Goal: Transaction & Acquisition: Purchase product/service

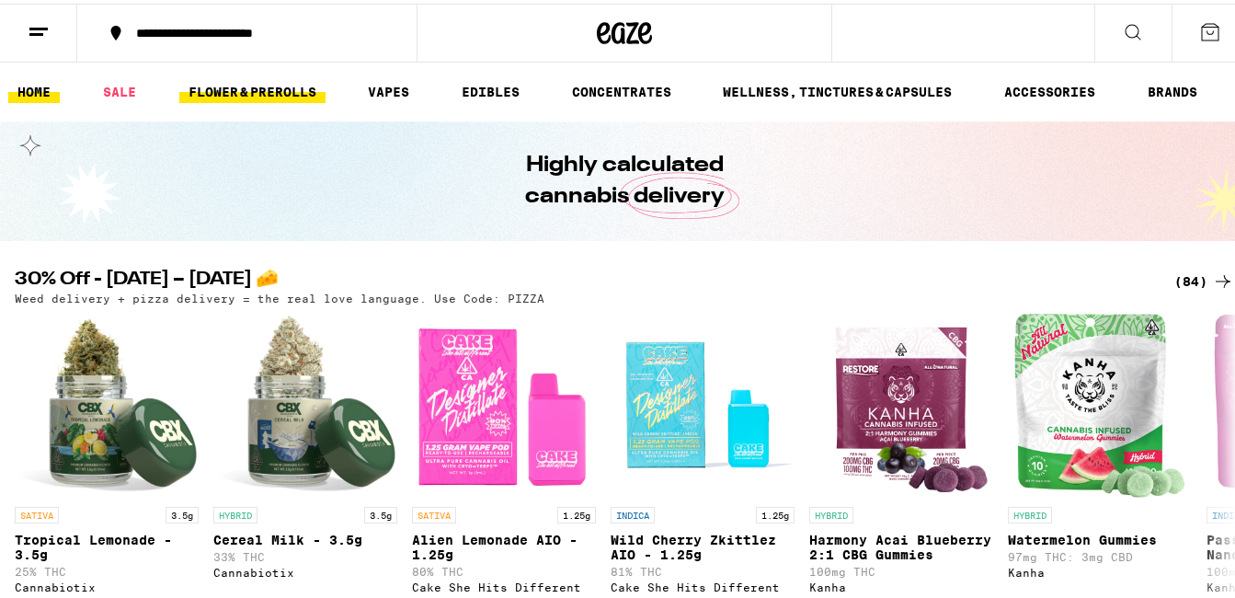
drag, startPoint x: 0, startPoint y: 0, endPoint x: 234, endPoint y: 90, distance: 250.4
click at [234, 90] on link "FLOWER & PREROLLS" at bounding box center [252, 88] width 146 height 22
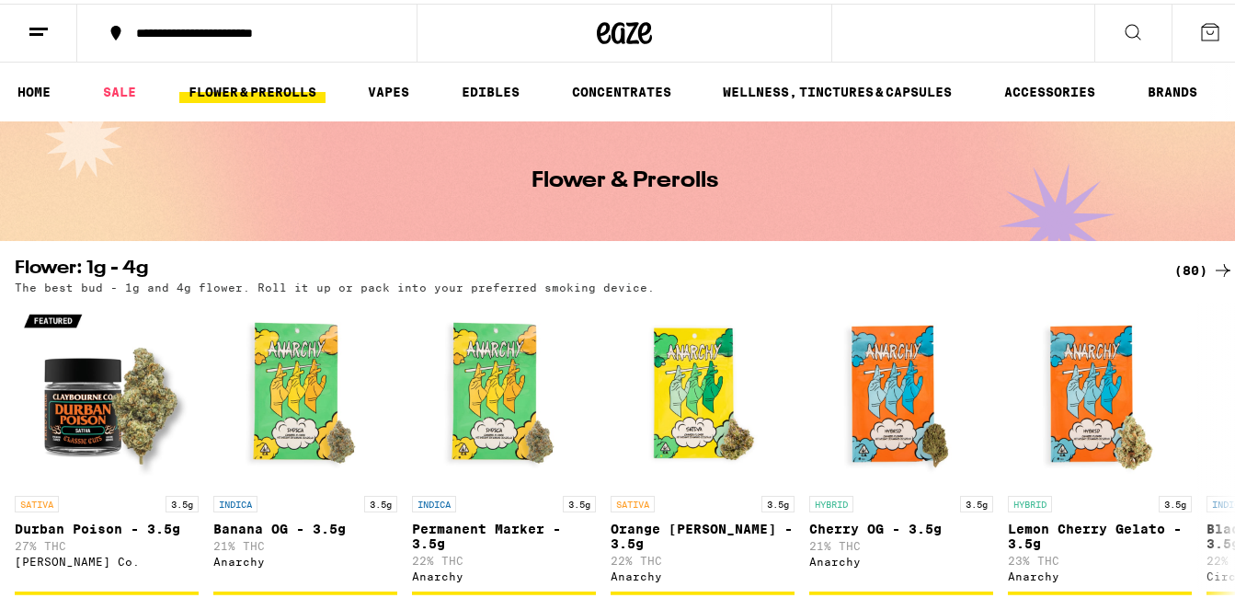
click at [1194, 260] on div "(80)" at bounding box center [1205, 267] width 60 height 22
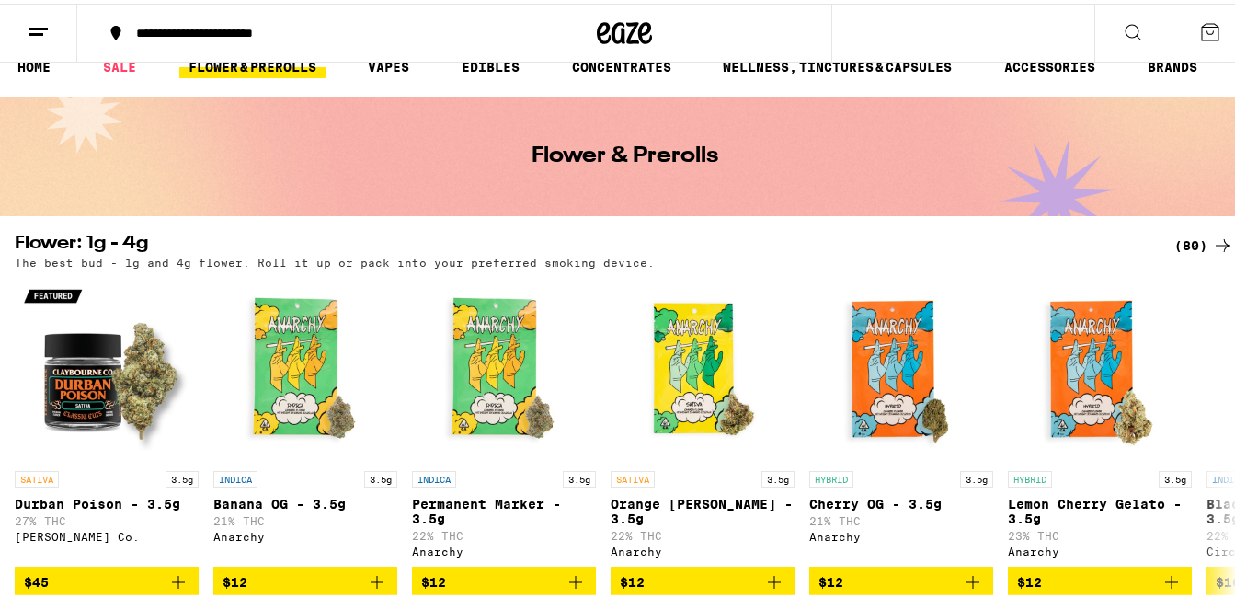
scroll to position [184, 0]
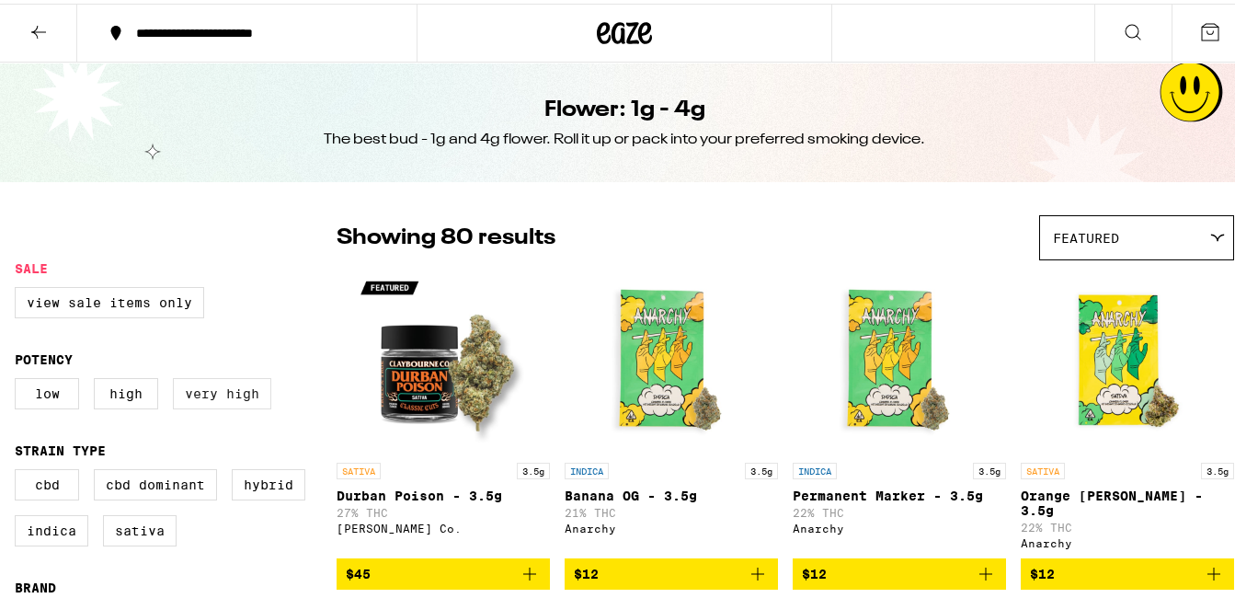
click at [224, 397] on label "Very High" at bounding box center [222, 389] width 98 height 31
click at [19, 378] on input "Very High" at bounding box center [18, 377] width 1 height 1
checkbox input "true"
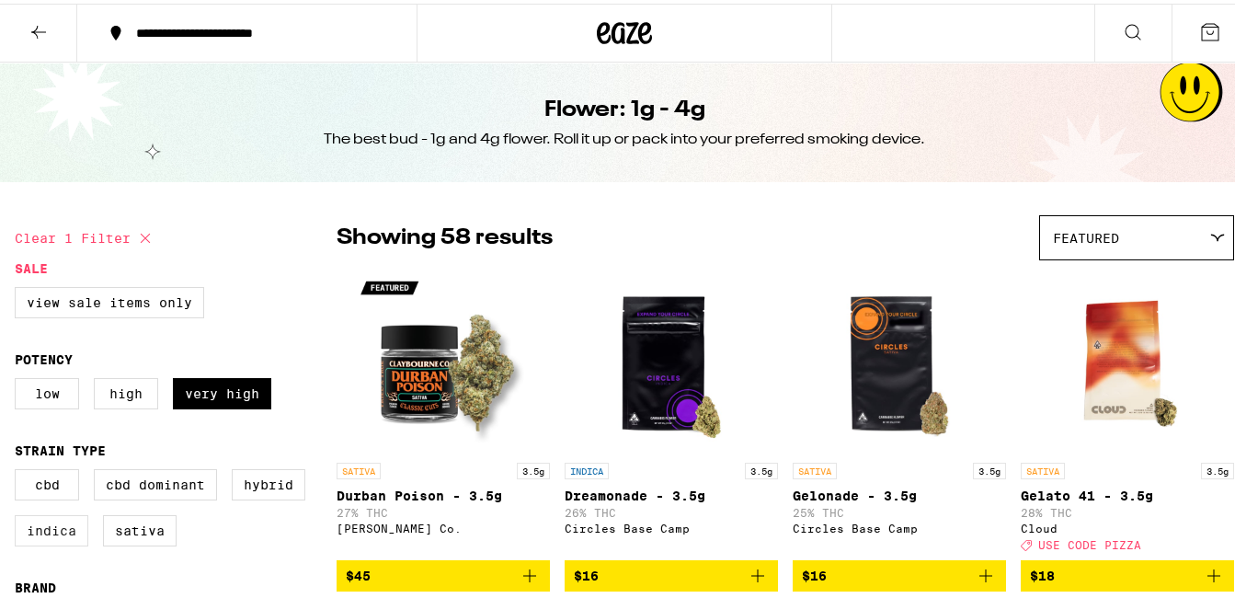
click at [41, 540] on label "Indica" at bounding box center [52, 526] width 74 height 31
click at [19, 469] on input "Indica" at bounding box center [18, 468] width 1 height 1
checkbox input "true"
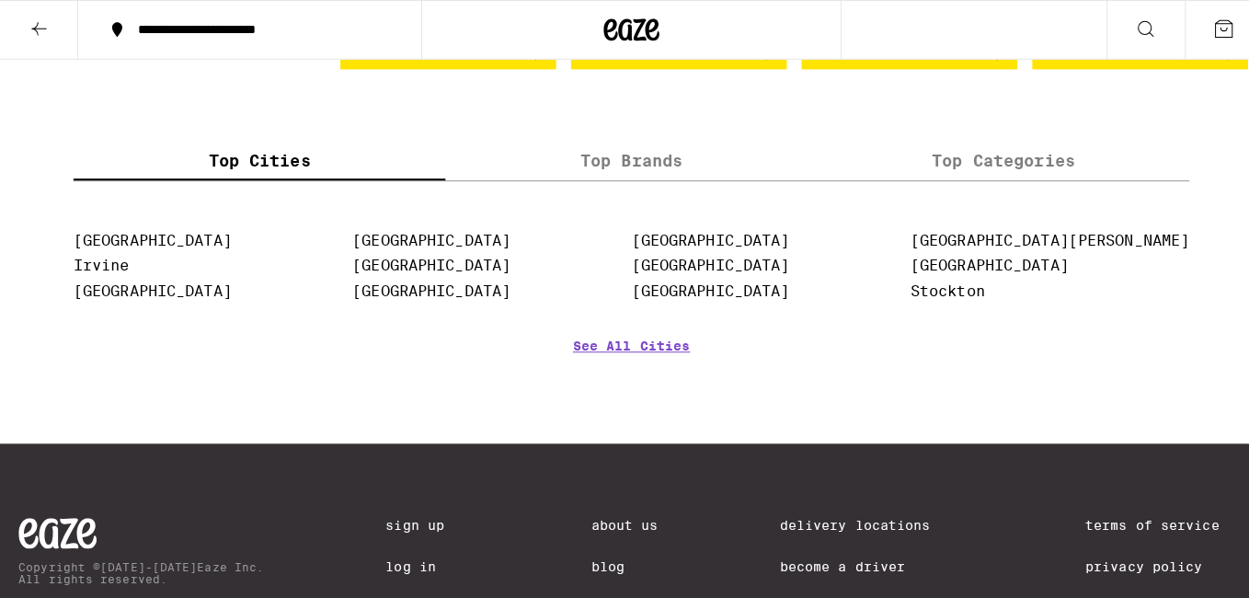
scroll to position [1865, 0]
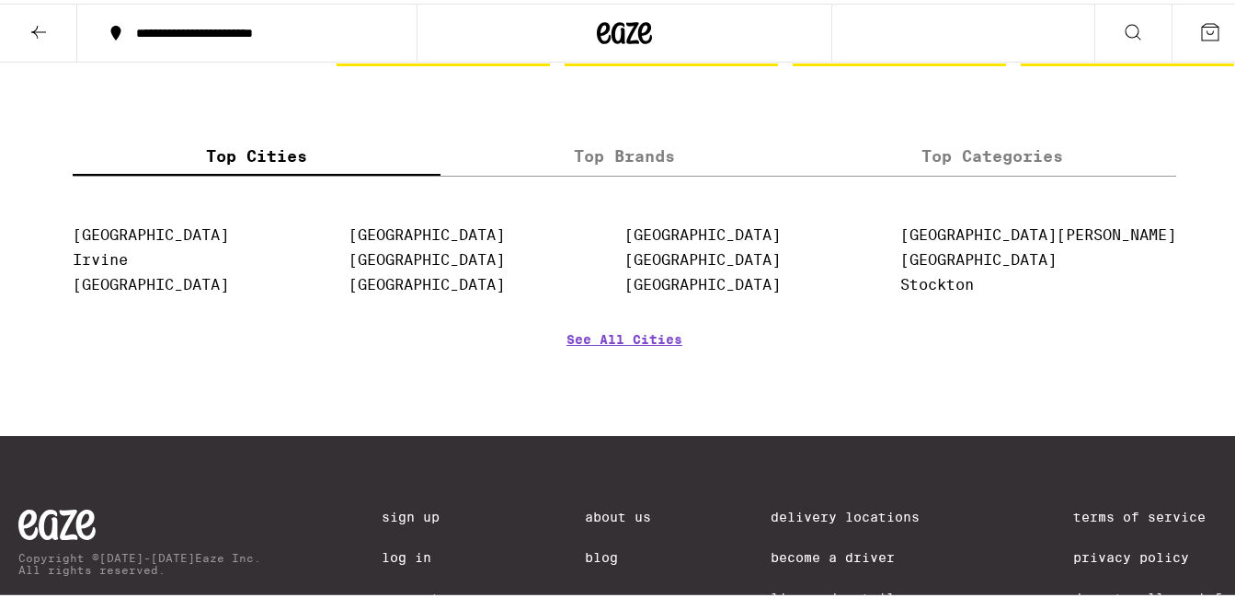
click at [637, 172] on label "Top Brands" at bounding box center [625, 152] width 368 height 40
click at [0, 0] on input "Top Brands" at bounding box center [0, 0] width 0 height 0
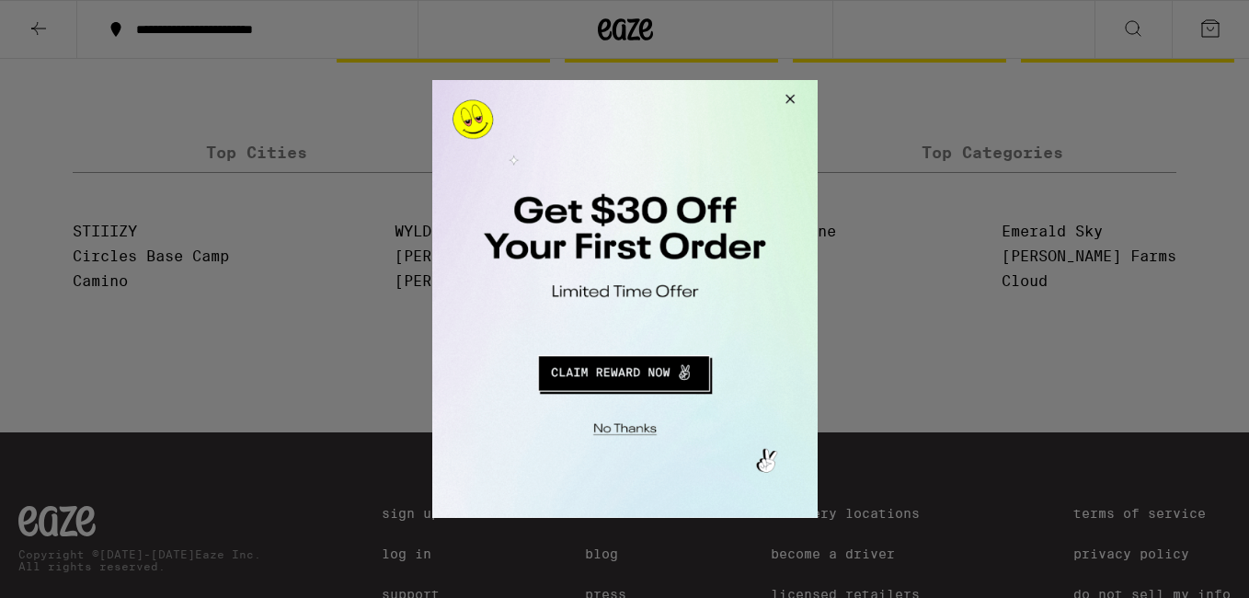
click at [628, 373] on button "Redirect to URL" at bounding box center [623, 371] width 320 height 44
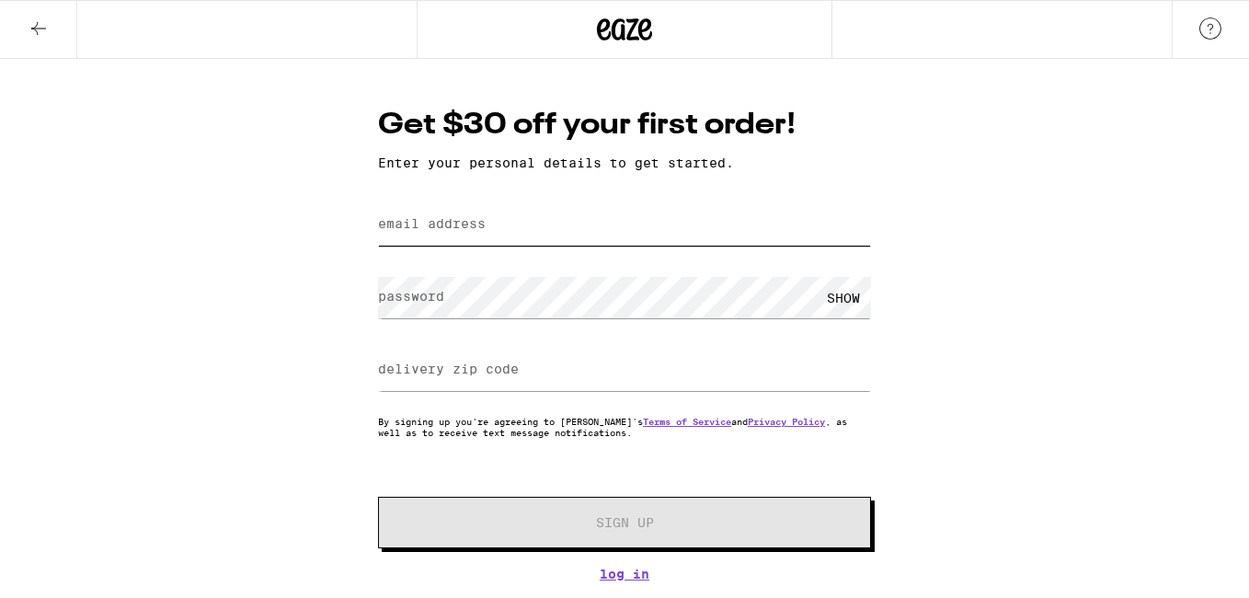
click at [497, 234] on input "email address" at bounding box center [624, 224] width 493 height 41
type input "[PERSON_NAME][EMAIL_ADDRESS][DOMAIN_NAME]"
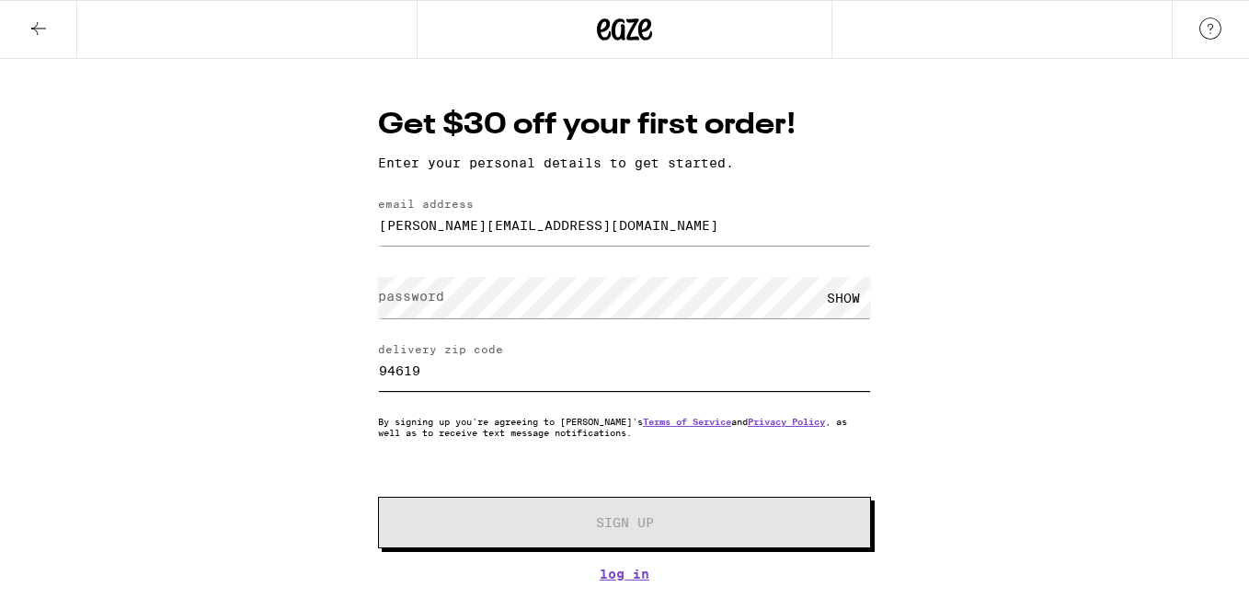
click at [458, 368] on input "94619" at bounding box center [624, 370] width 493 height 41
type input "94621"
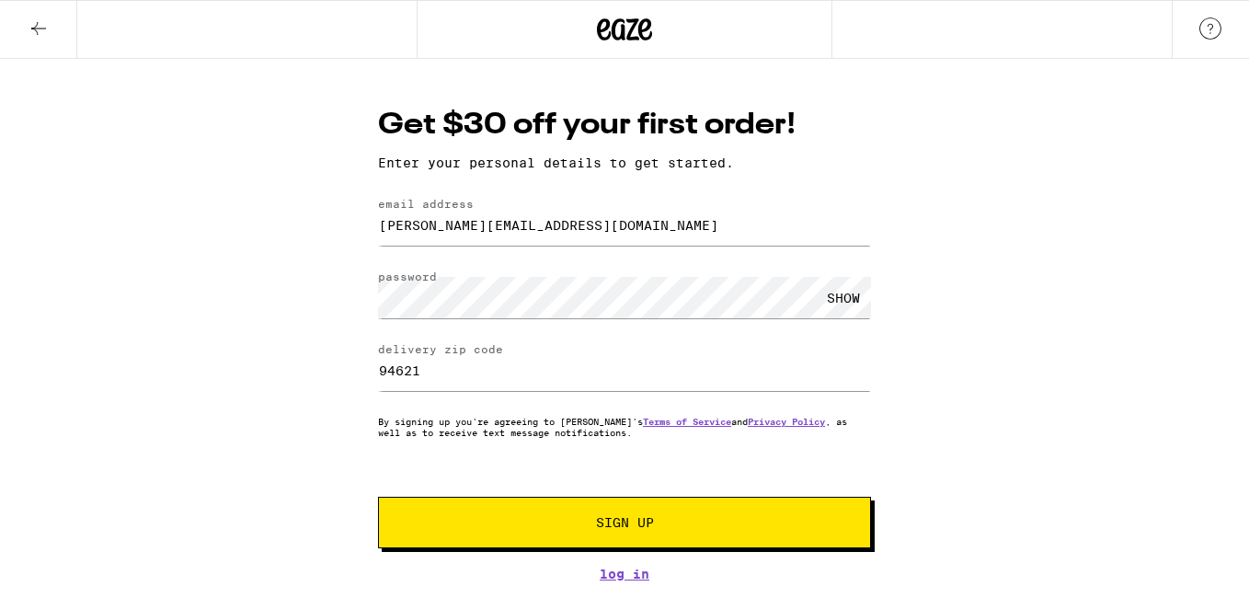
click at [700, 523] on span "Sign Up" at bounding box center [625, 522] width 366 height 13
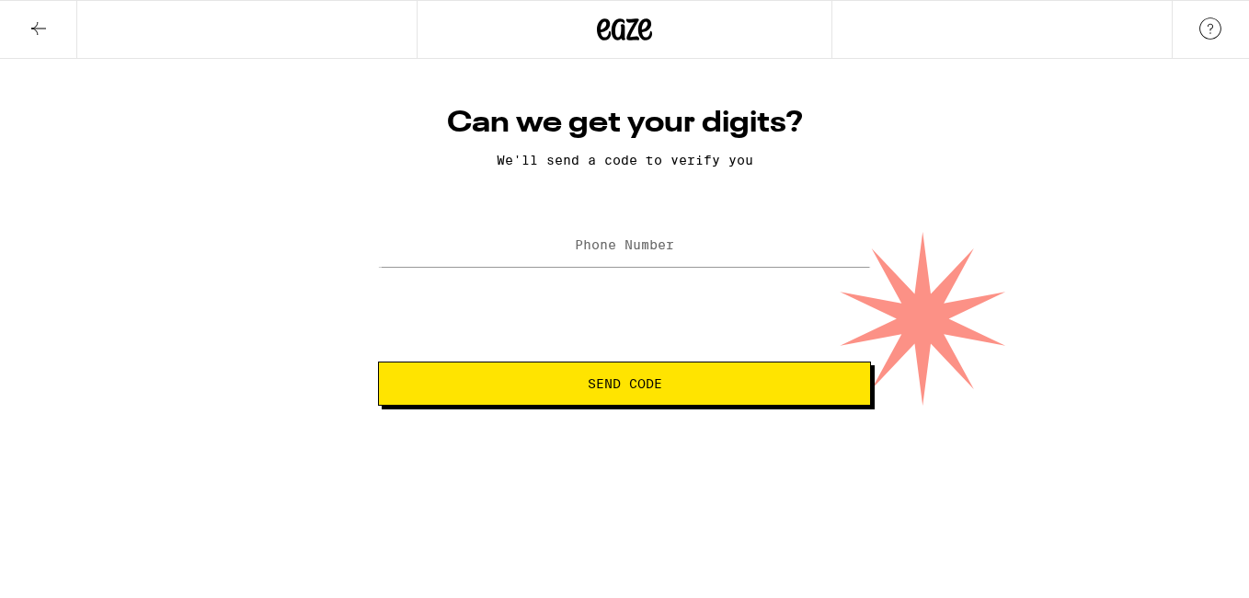
click at [682, 223] on div at bounding box center [624, 246] width 493 height 54
click at [675, 242] on input "Phone Number" at bounding box center [624, 245] width 493 height 41
type input "(510) 435-3490"
click at [702, 390] on span "Send Code" at bounding box center [625, 383] width 462 height 13
